Goal: Information Seeking & Learning: Learn about a topic

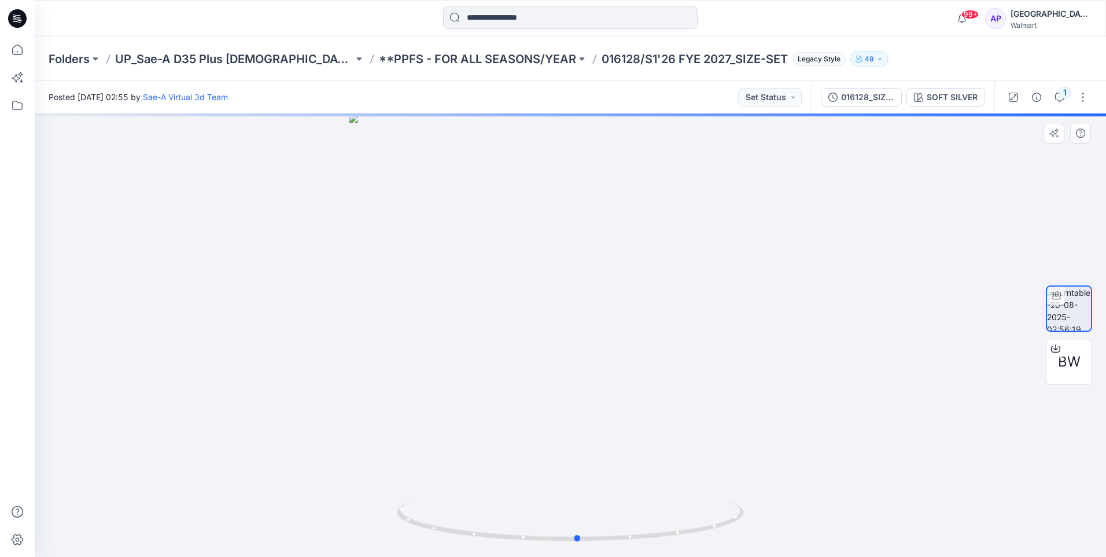
drag, startPoint x: 811, startPoint y: 378, endPoint x: 819, endPoint y: 387, distance: 12.3
click at [819, 387] on div at bounding box center [570, 334] width 1071 height 443
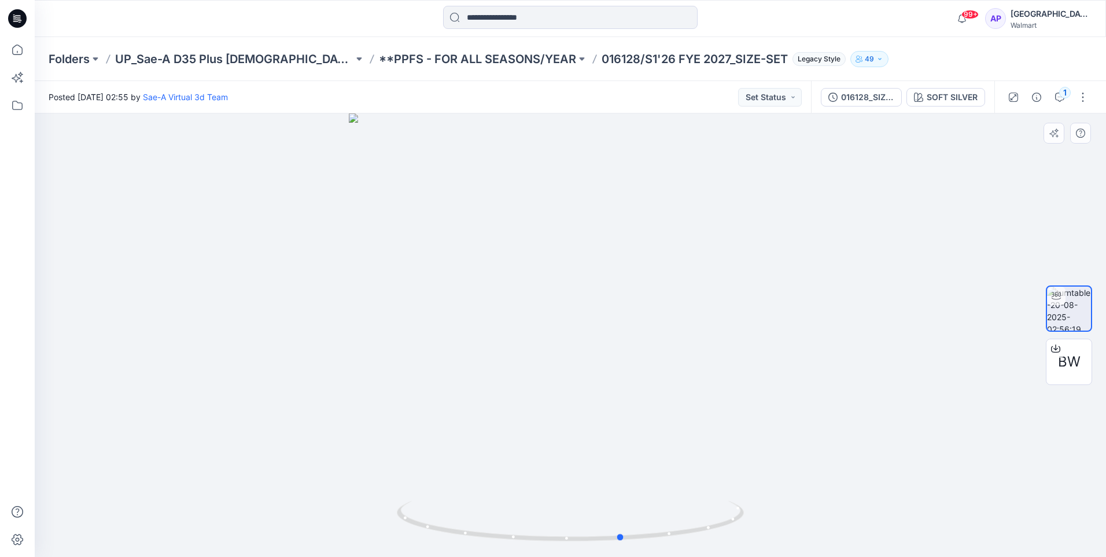
drag, startPoint x: 821, startPoint y: 359, endPoint x: 519, endPoint y: 351, distance: 302.7
click at [519, 351] on div at bounding box center [570, 334] width 1071 height 443
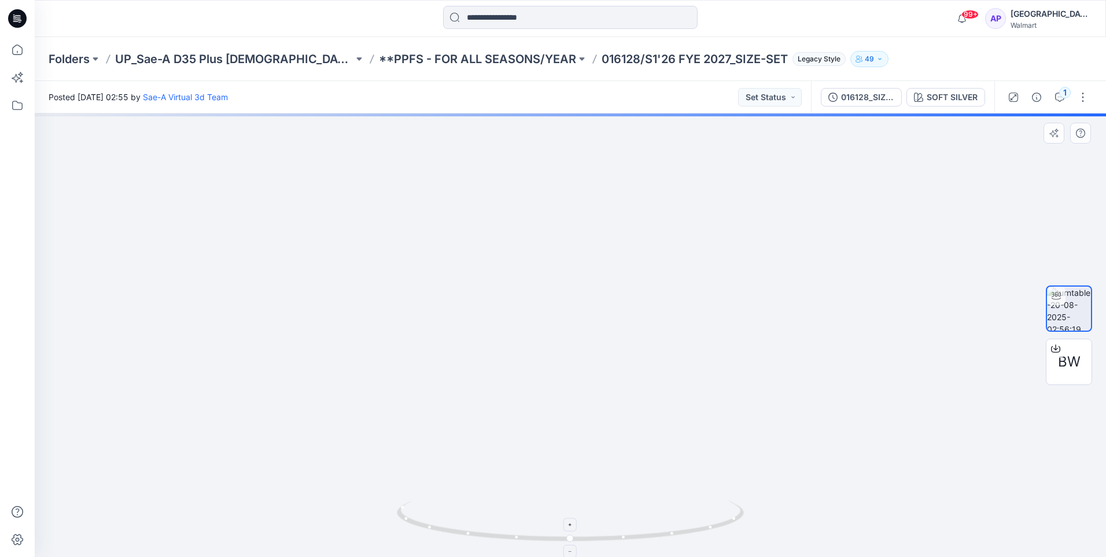
drag, startPoint x: 790, startPoint y: 534, endPoint x: 609, endPoint y: 524, distance: 181.4
click at [695, 529] on div at bounding box center [570, 334] width 1071 height 443
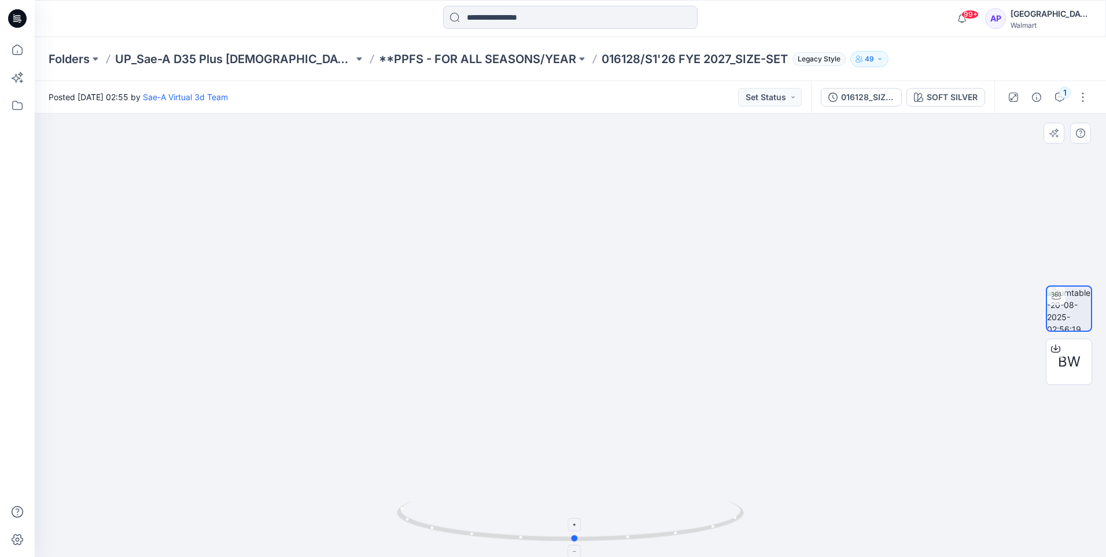
drag, startPoint x: 578, startPoint y: 521, endPoint x: 611, endPoint y: 517, distance: 32.6
click at [611, 517] on icon at bounding box center [572, 521] width 350 height 43
